Goal: Find specific page/section

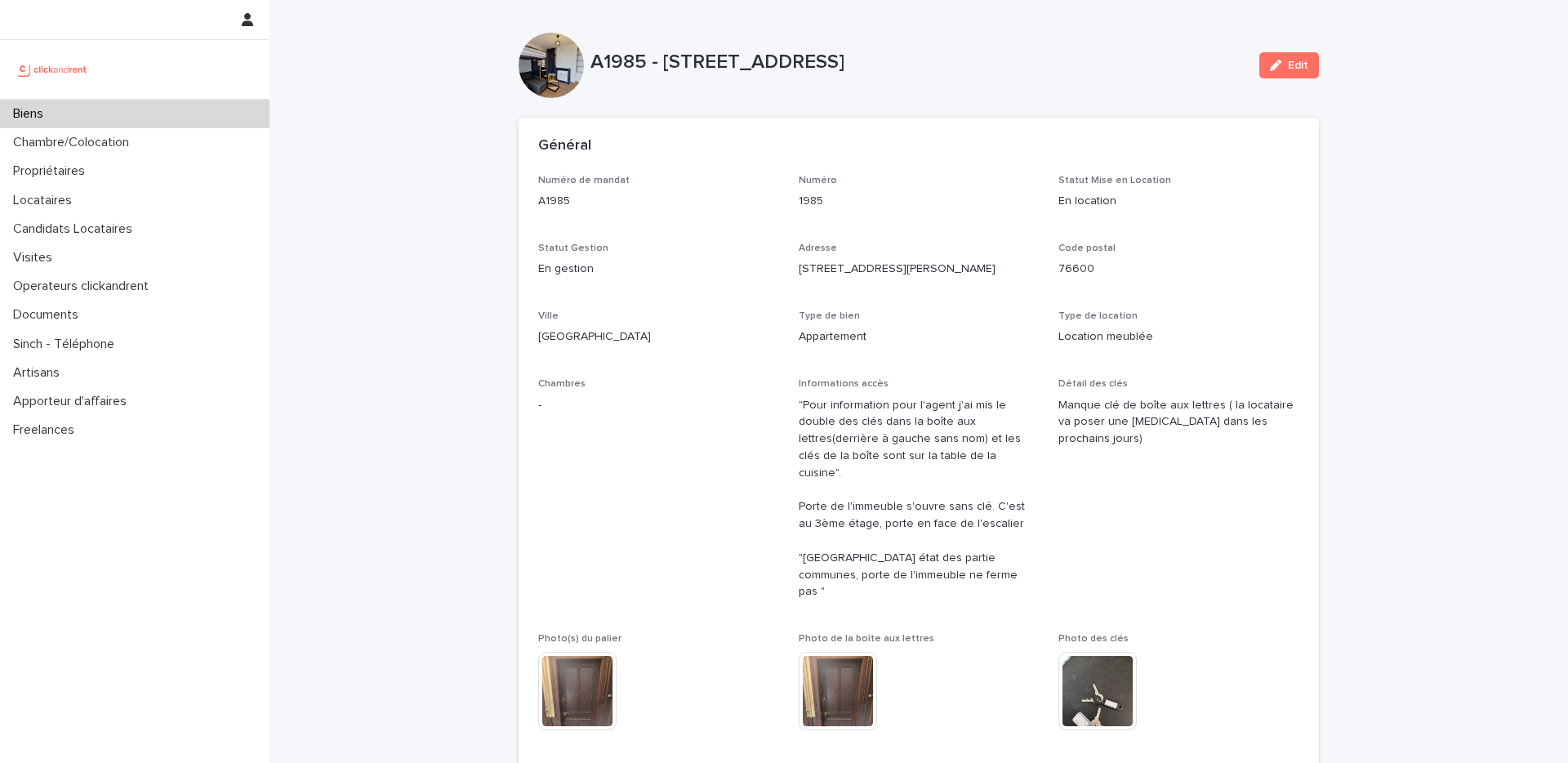
click at [154, 116] on div "Biens" at bounding box center [135, 114] width 270 height 28
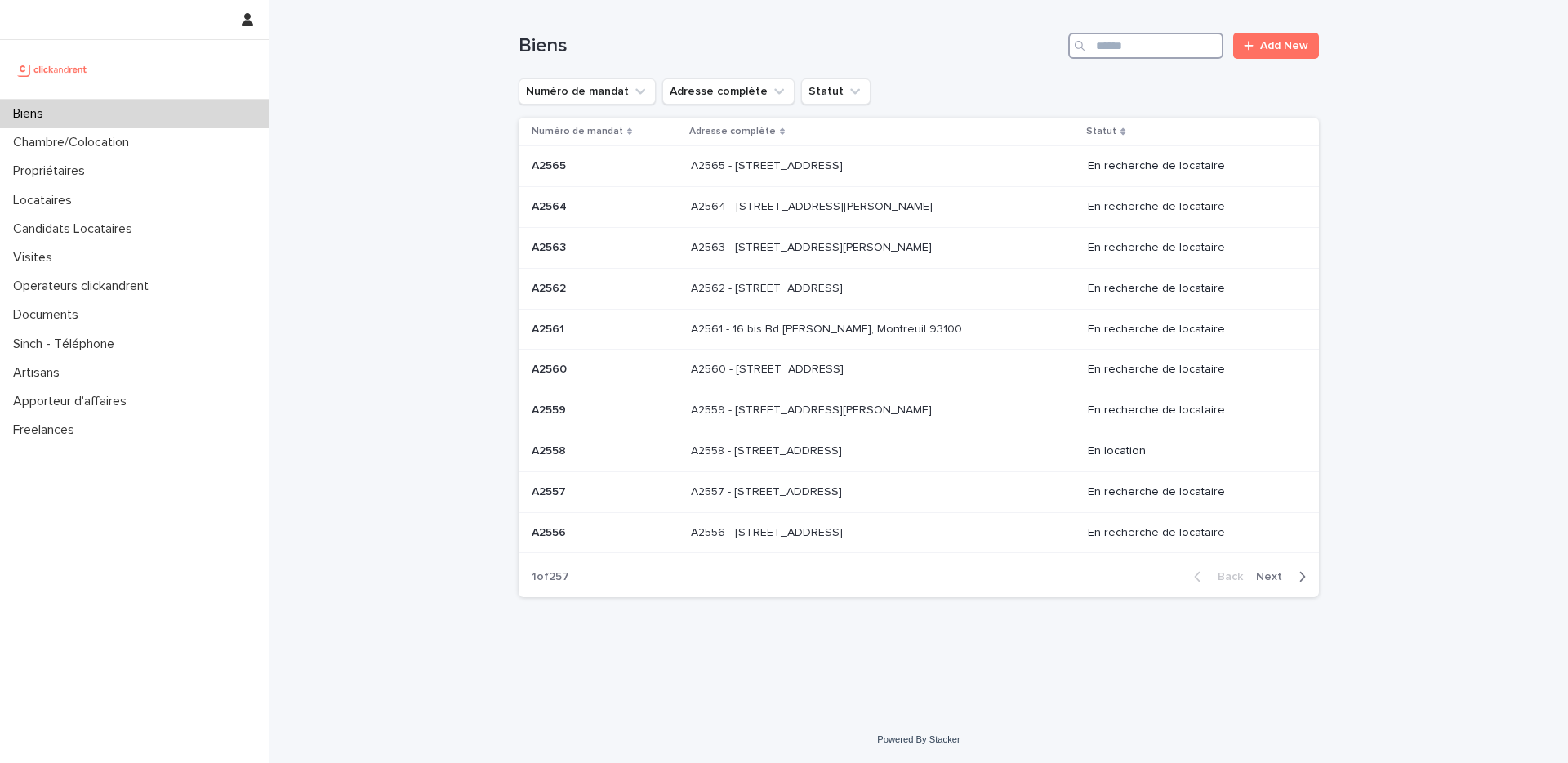
click at [1156, 51] on input "Search" at bounding box center [1146, 45] width 155 height 26
paste input "****"
type input "****"
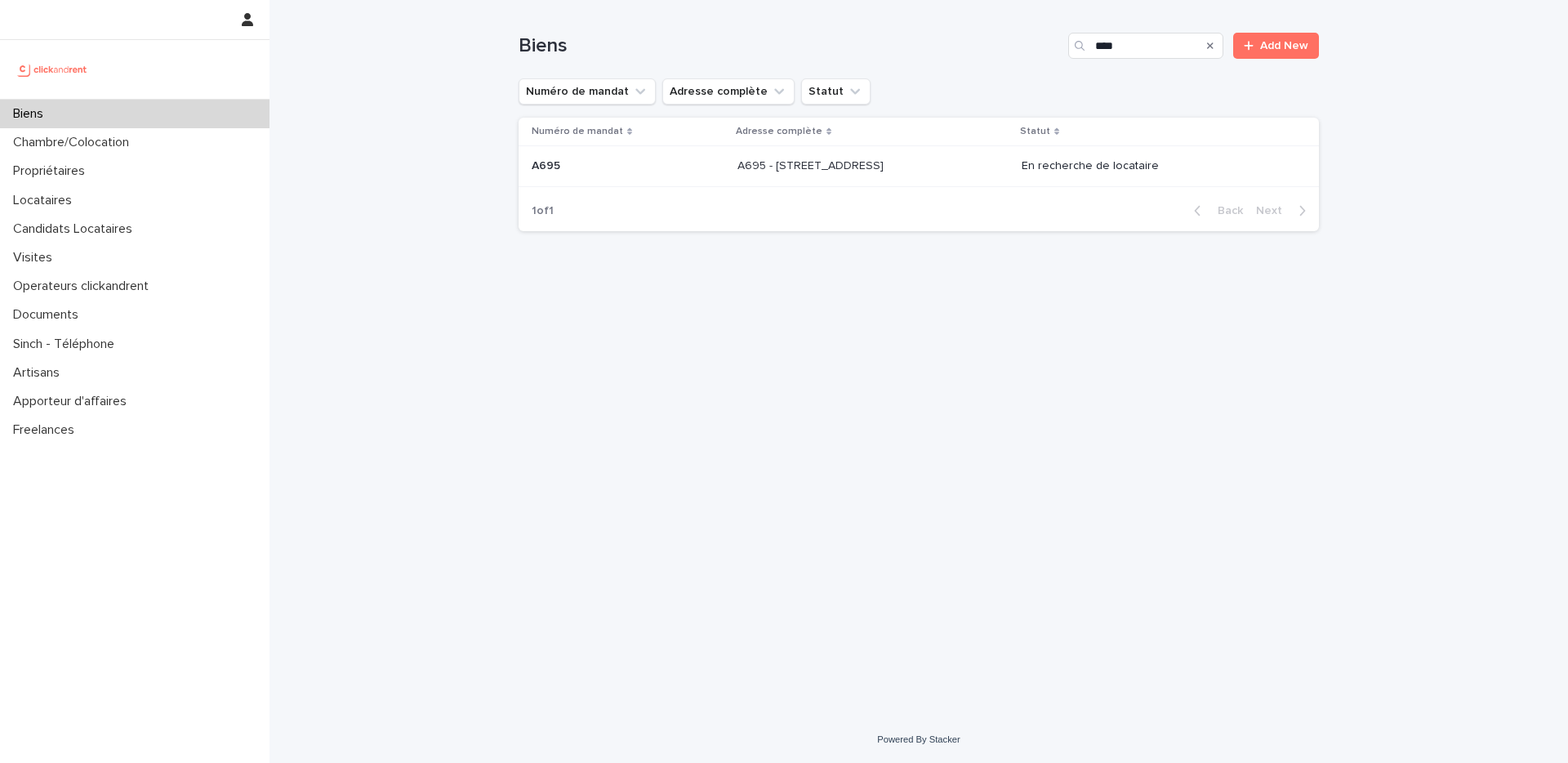
click at [966, 182] on td "A695 - [STREET_ADDRESS] A695 - [STREET_ADDRESS]" at bounding box center [873, 166] width 285 height 41
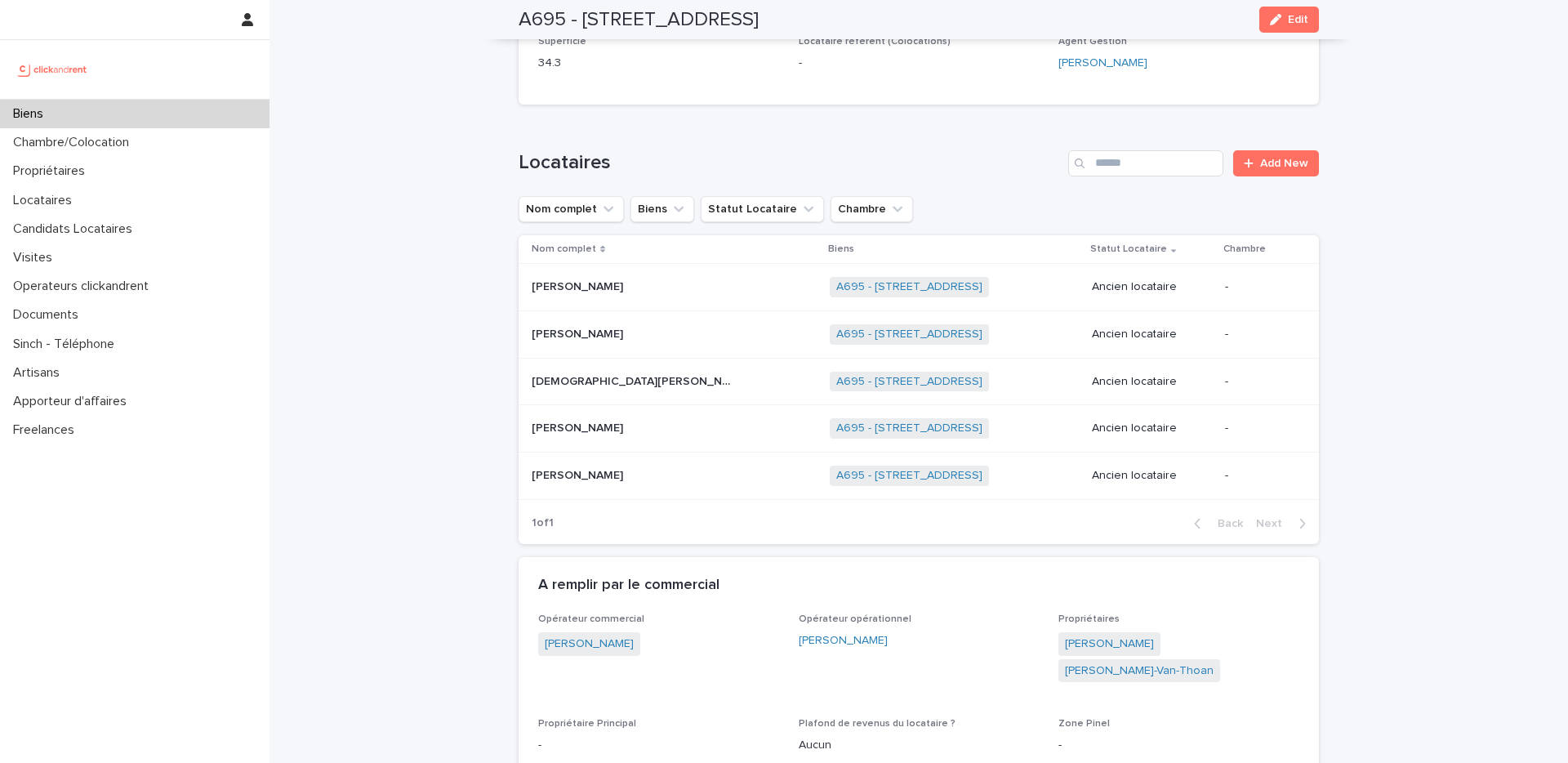
scroll to position [490, 0]
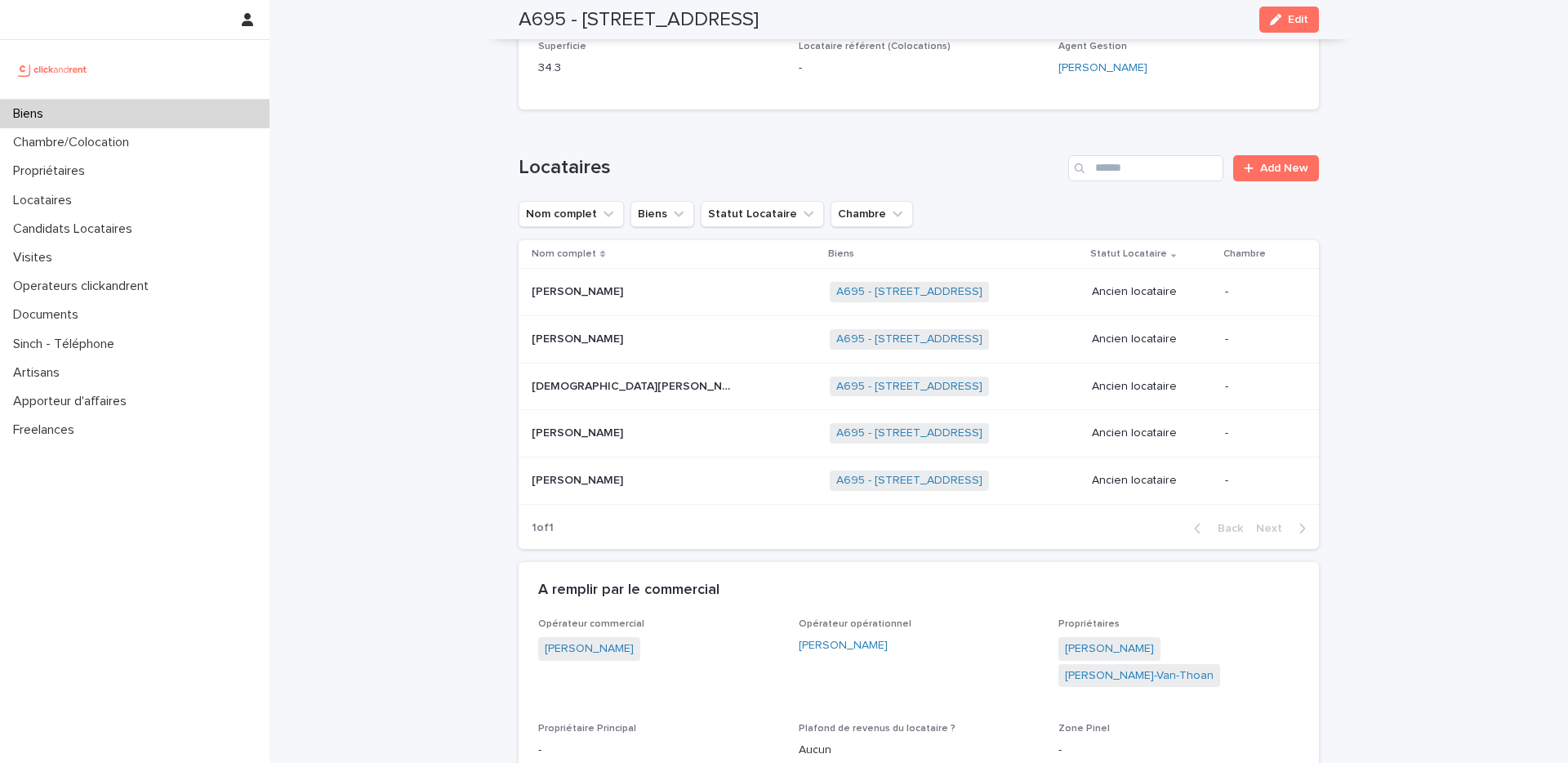
click at [700, 476] on p at bounding box center [634, 481] width 204 height 14
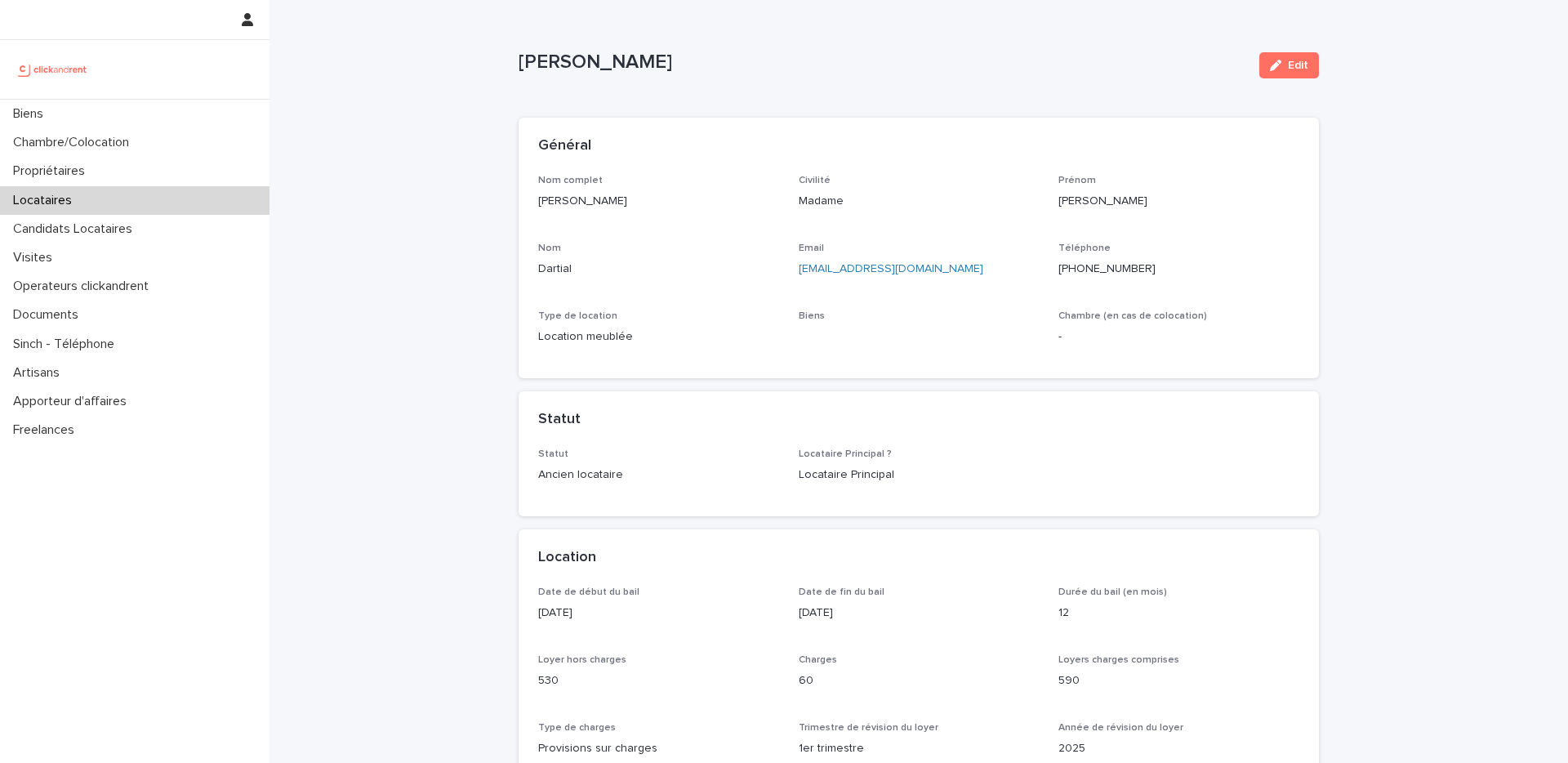
click at [764, 486] on div "Statut Ancien locataire" at bounding box center [659, 473] width 241 height 48
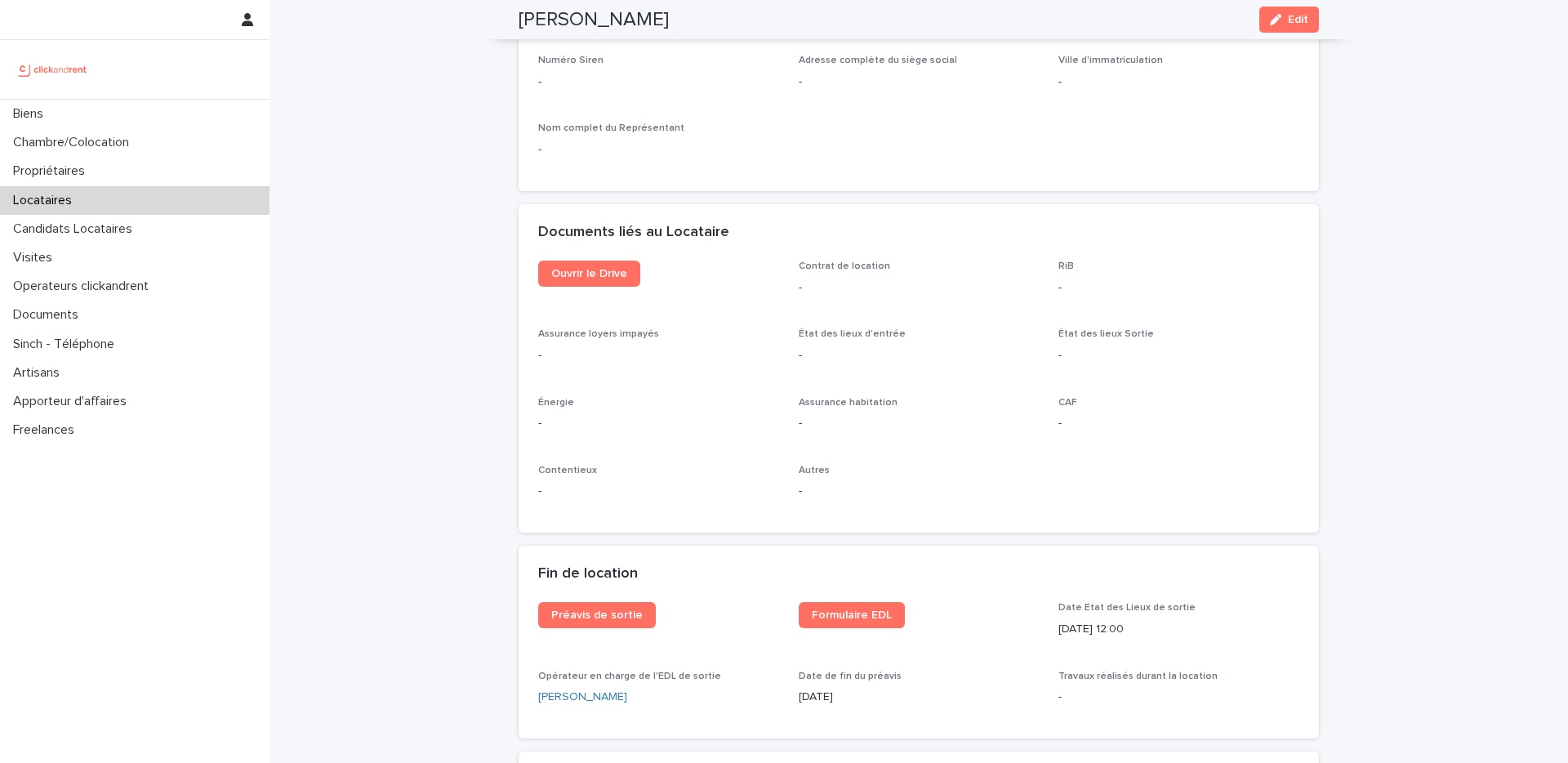
scroll to position [1567, 0]
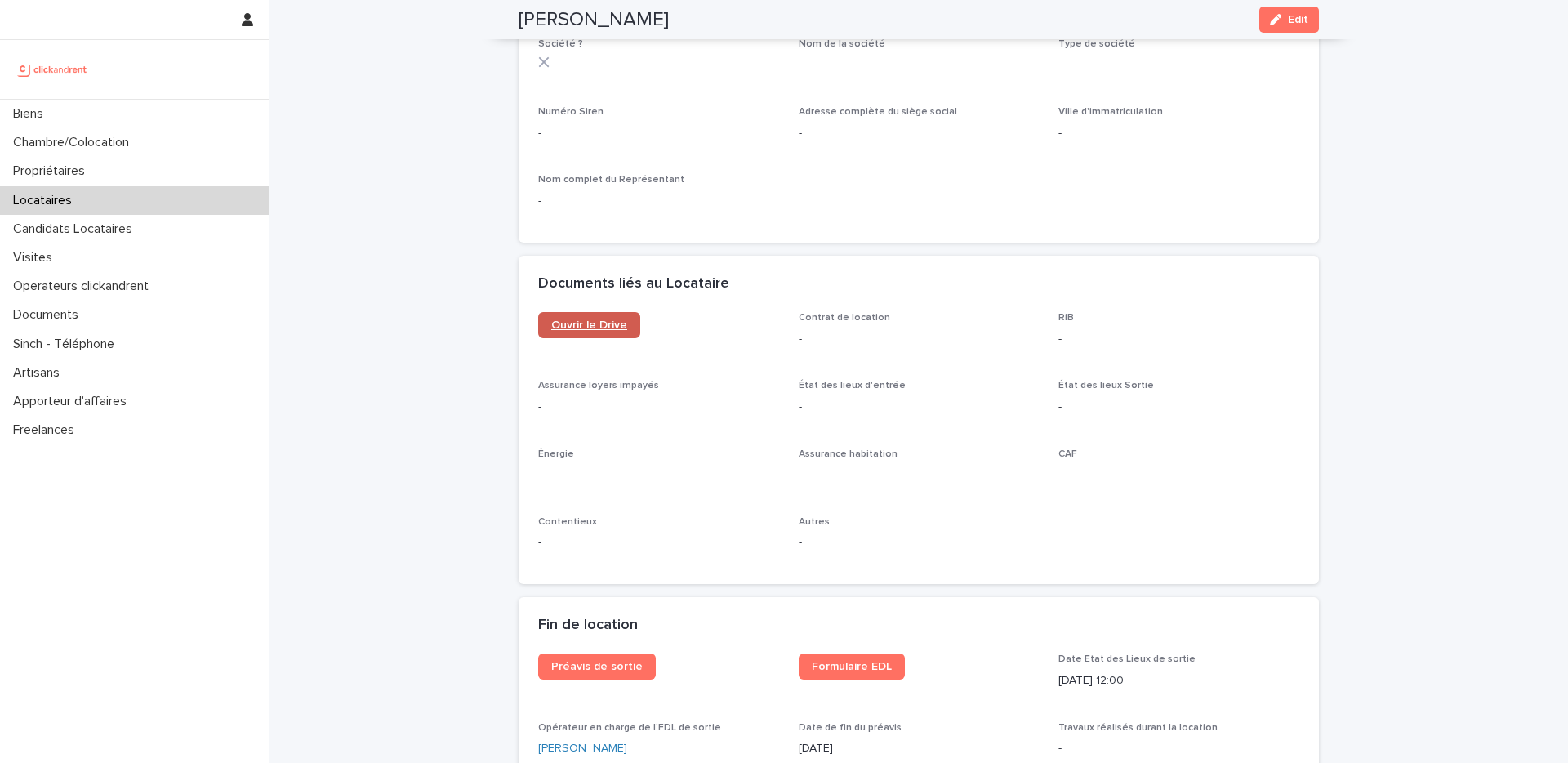
click at [572, 319] on span "Ouvrir le Drive" at bounding box center [589, 325] width 76 height 12
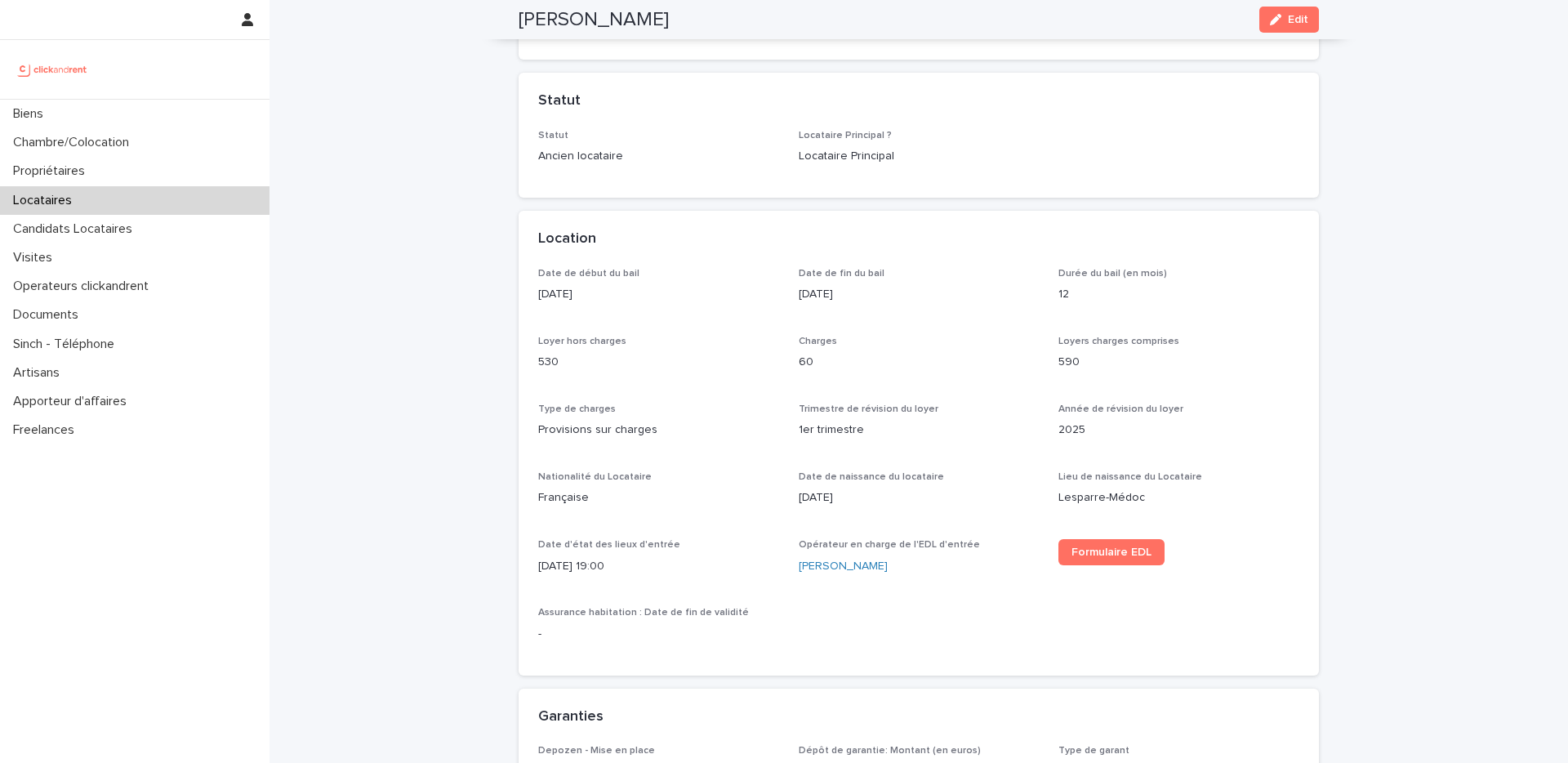
scroll to position [0, 0]
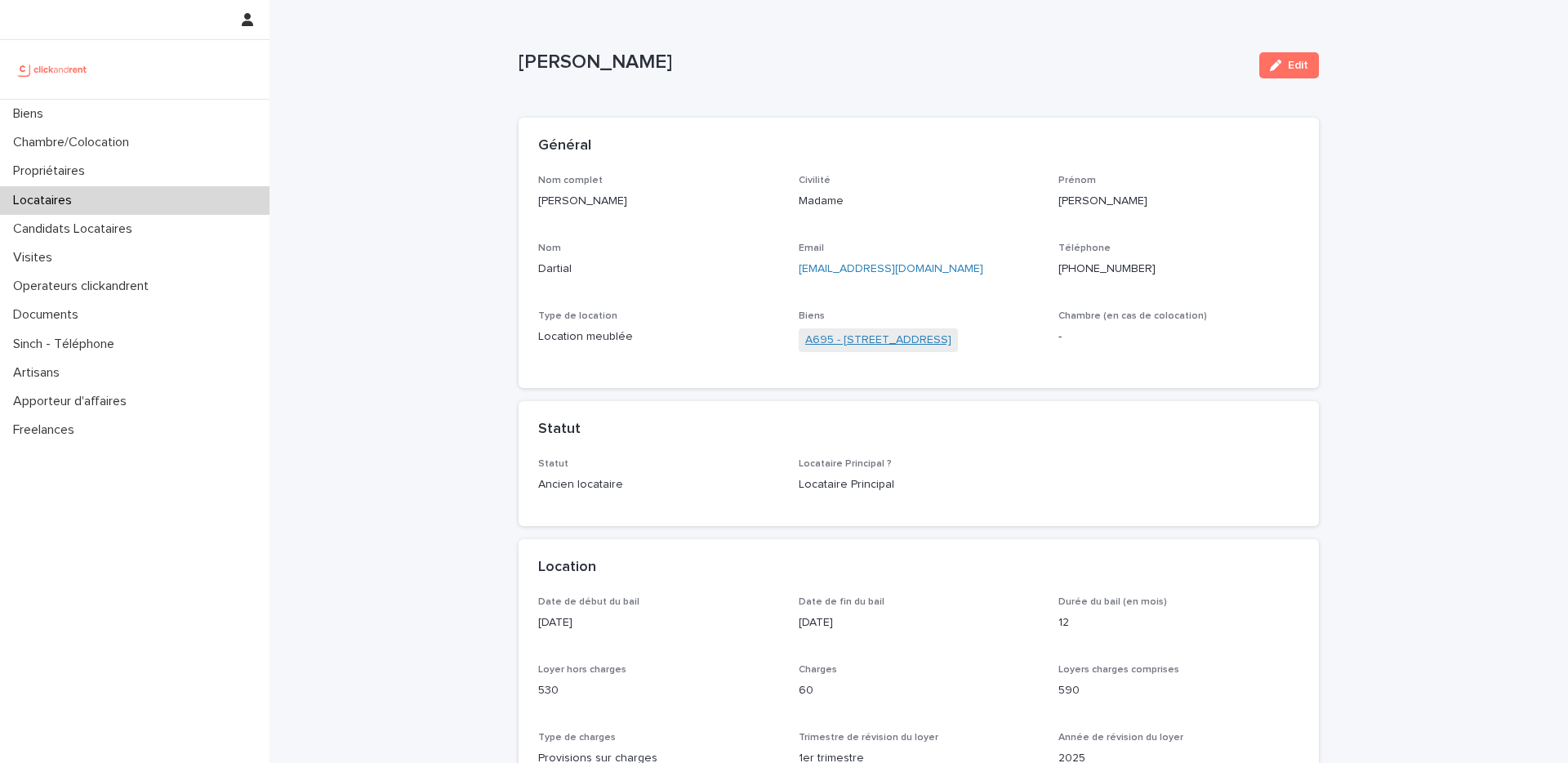
click at [885, 340] on link "A695 - [STREET_ADDRESS]" at bounding box center [878, 340] width 146 height 18
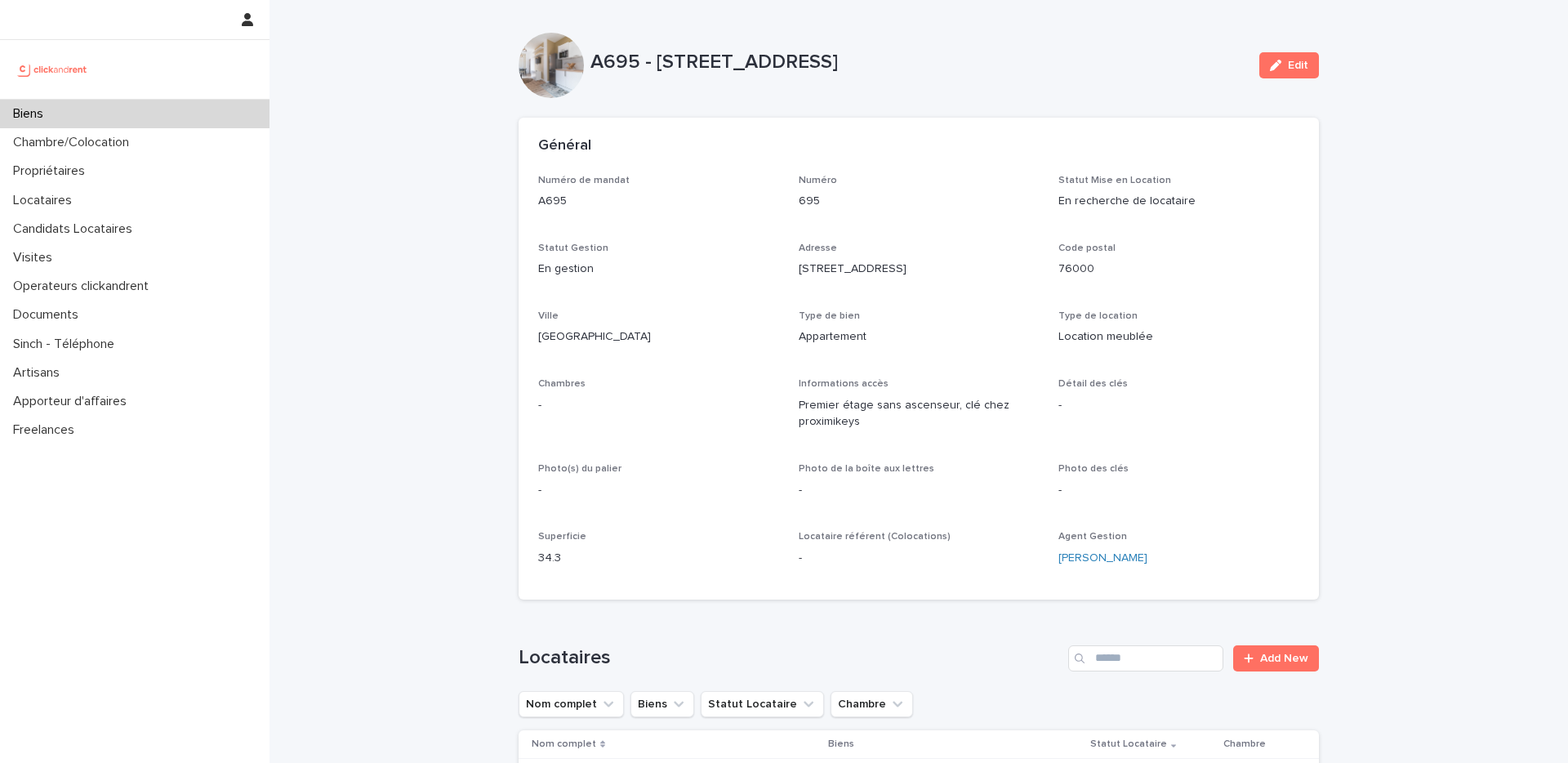
click at [695, 67] on p "A695 - [STREET_ADDRESS]" at bounding box center [919, 63] width 656 height 23
click at [639, 67] on p "A695 - [STREET_ADDRESS]" at bounding box center [919, 63] width 656 height 23
drag, startPoint x: 995, startPoint y: 62, endPoint x: 657, endPoint y: 55, distance: 338.1
click at [657, 55] on p "A695 - [STREET_ADDRESS]" at bounding box center [919, 63] width 656 height 23
copy p "[STREET_ADDRESS]"
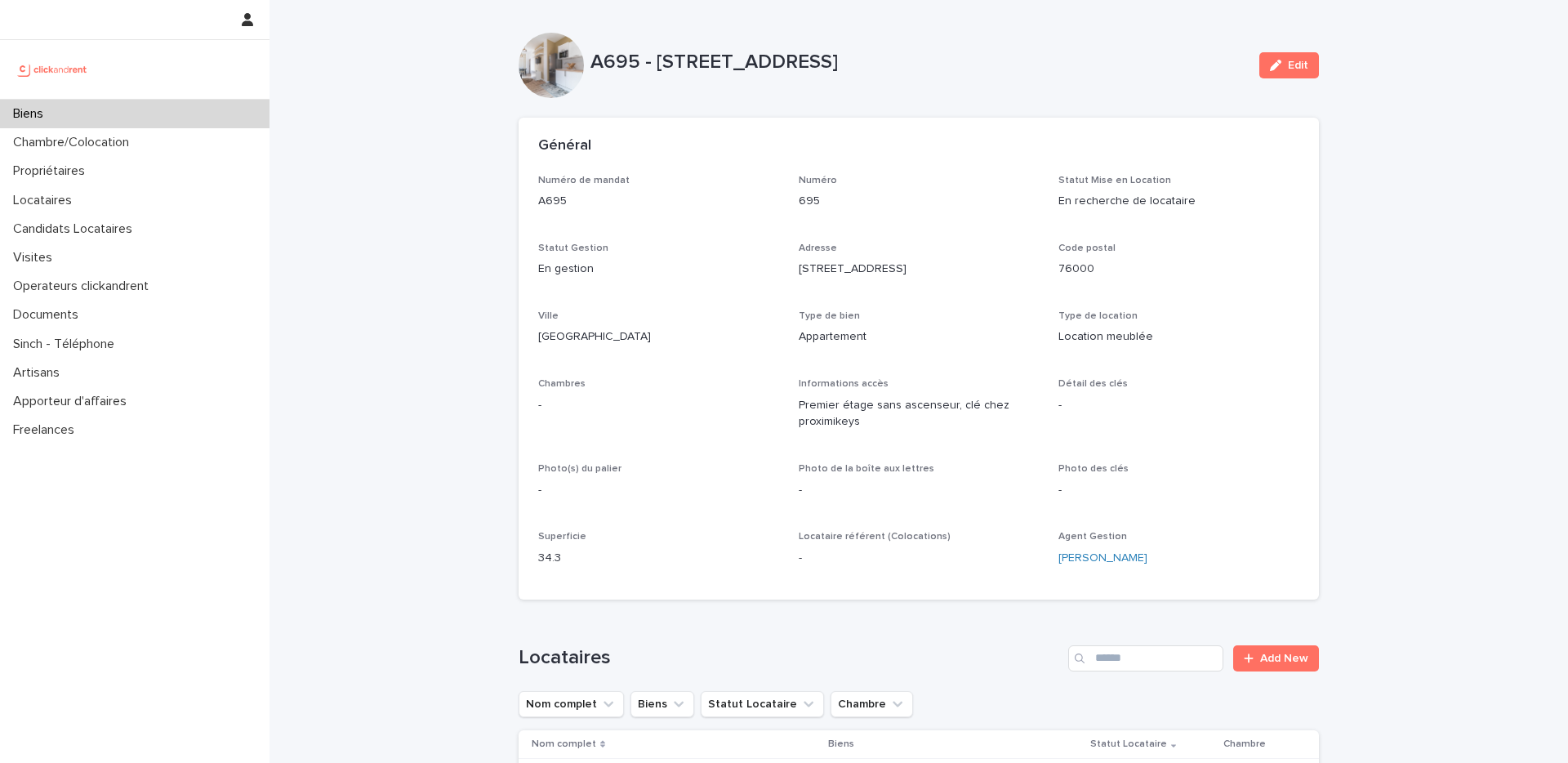
click at [134, 119] on div "Biens" at bounding box center [135, 114] width 270 height 28
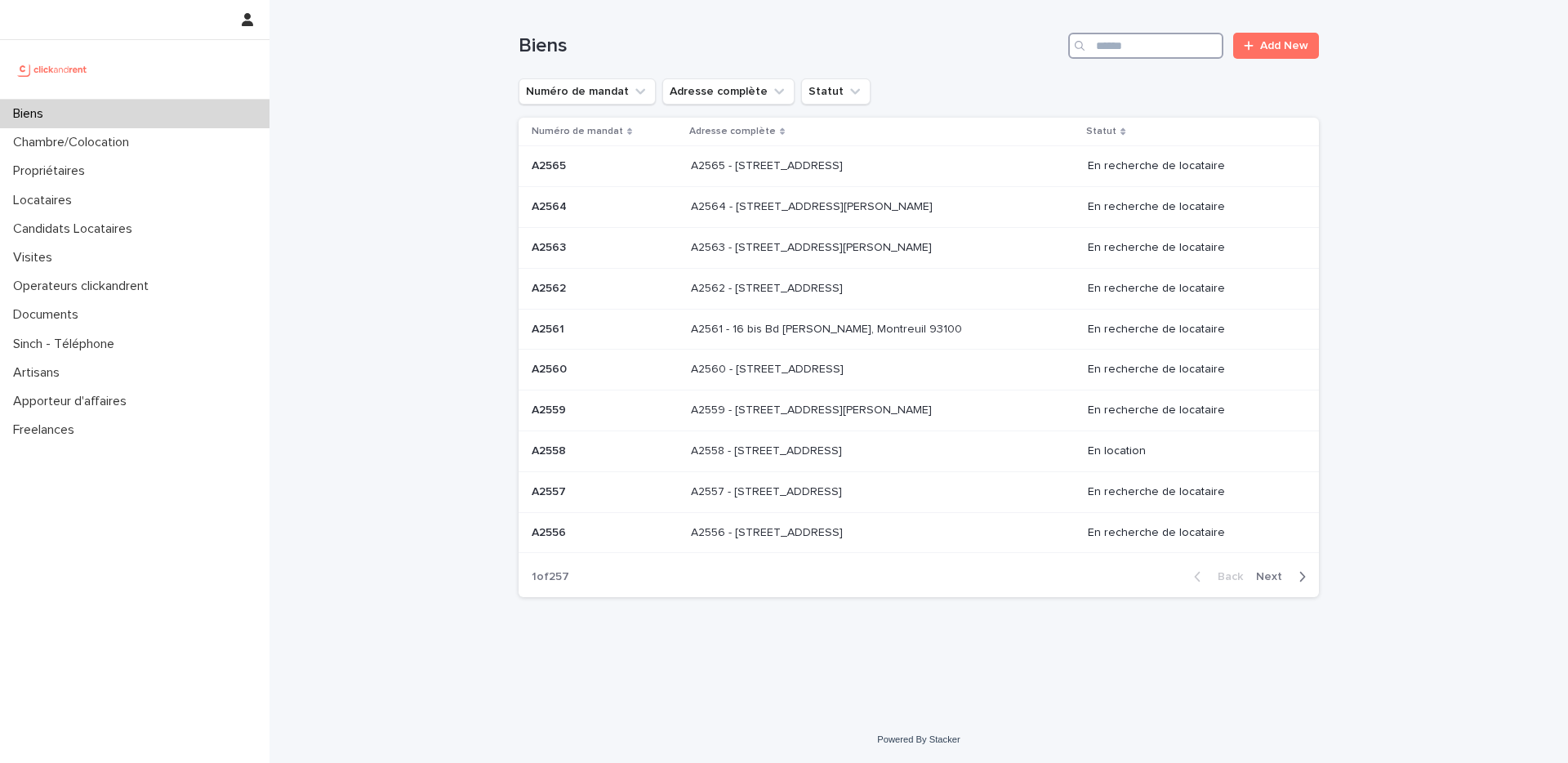
click at [1158, 44] on input "Search" at bounding box center [1146, 45] width 155 height 26
paste input "****"
type input "****"
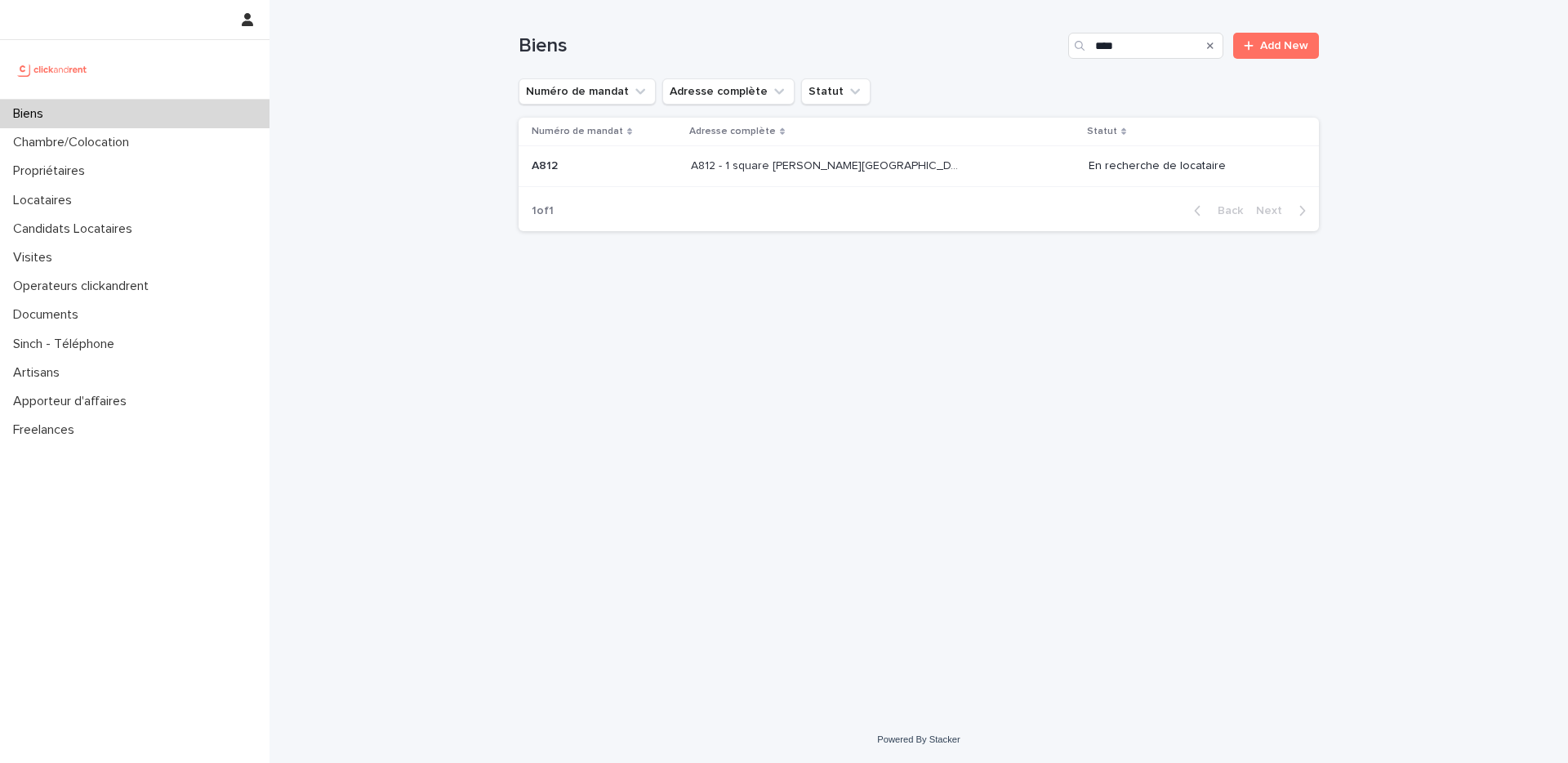
click at [954, 177] on div "A812 - 1 square [PERSON_NAME][GEOGRAPHIC_DATA], [GEOGRAPHIC_DATA]ecole 78210 A8…" at bounding box center [883, 166] width 384 height 27
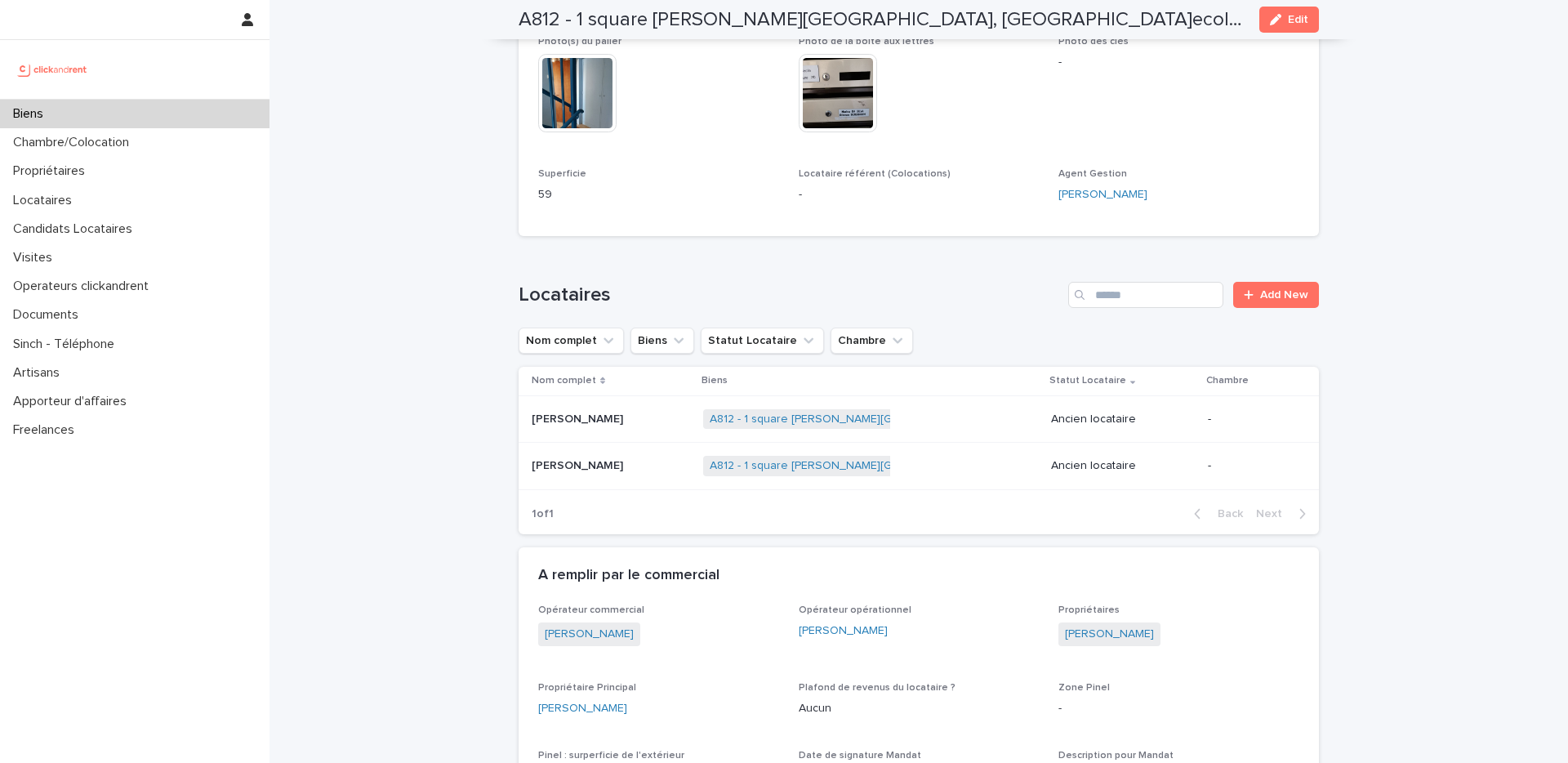
scroll to position [720, 0]
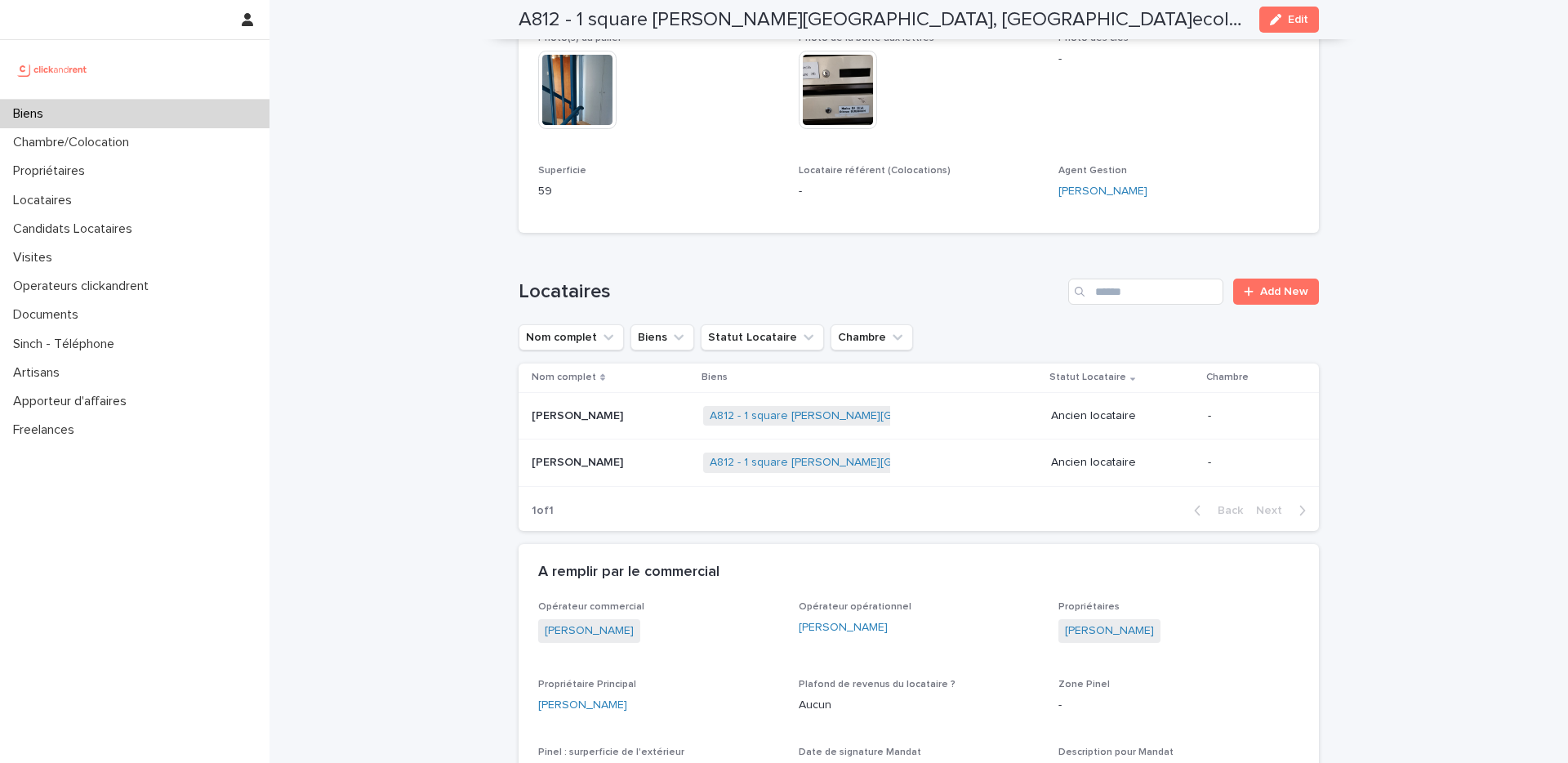
click at [646, 455] on p at bounding box center [611, 462] width 159 height 14
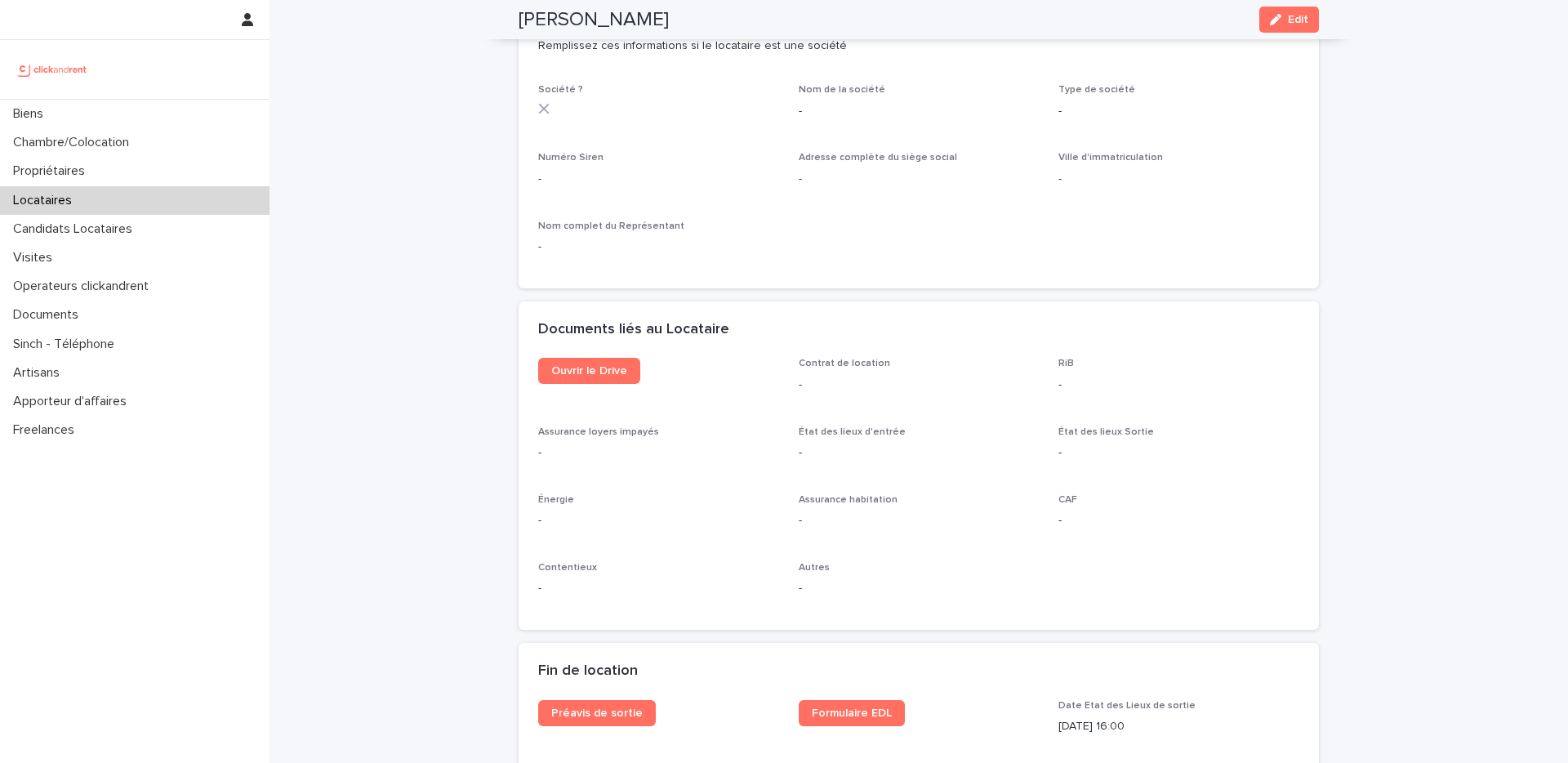
scroll to position [1502, 0]
click at [593, 377] on span "Ouvrir le Drive" at bounding box center [589, 374] width 76 height 12
